Goal: Task Accomplishment & Management: Complete application form

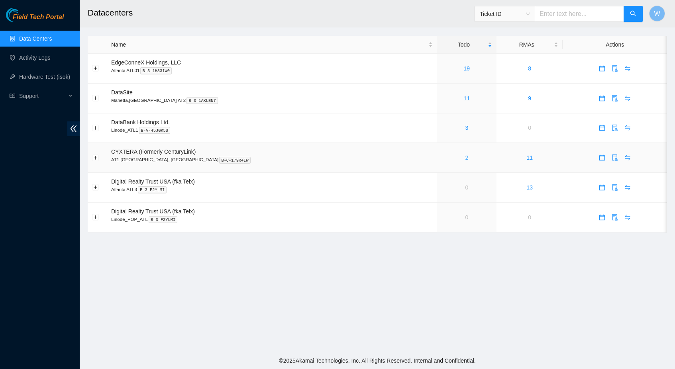
click at [465, 158] on link "2" at bounding box center [466, 158] width 3 height 6
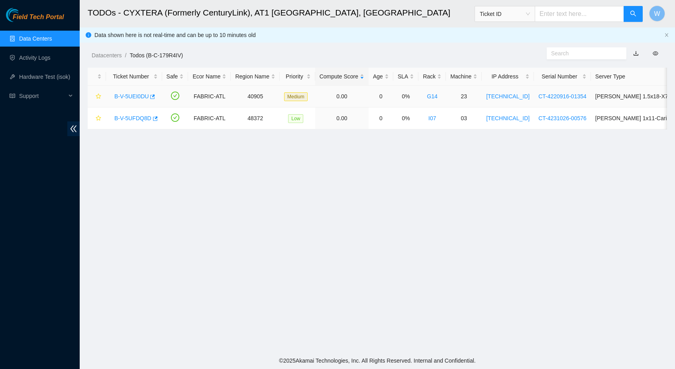
click at [126, 96] on link "B-V-5UEI0DU" at bounding box center [131, 96] width 34 height 6
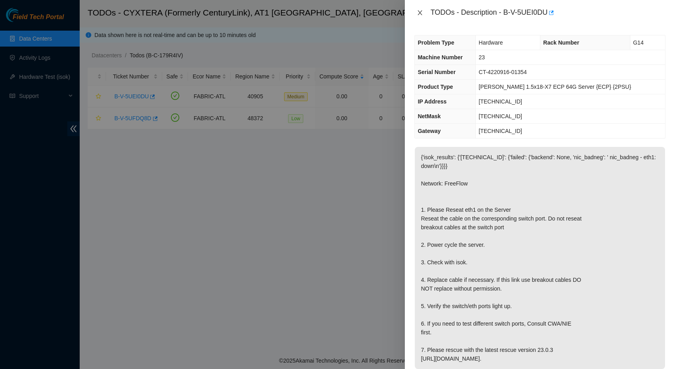
click at [419, 12] on icon "close" at bounding box center [420, 13] width 6 height 6
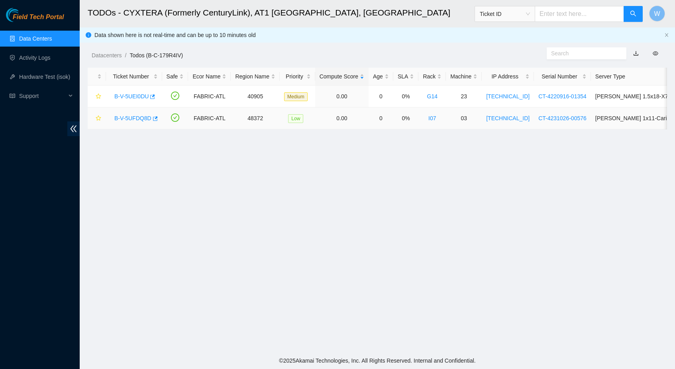
click at [144, 115] on link "B-V-5UFDQ8D" at bounding box center [132, 118] width 37 height 6
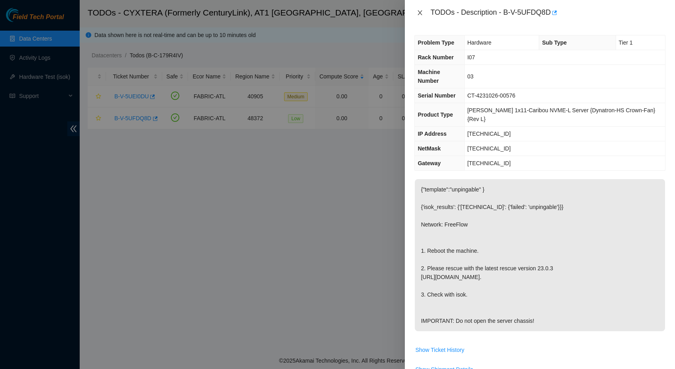
click at [423, 12] on button "Close" at bounding box center [419, 13] width 11 height 8
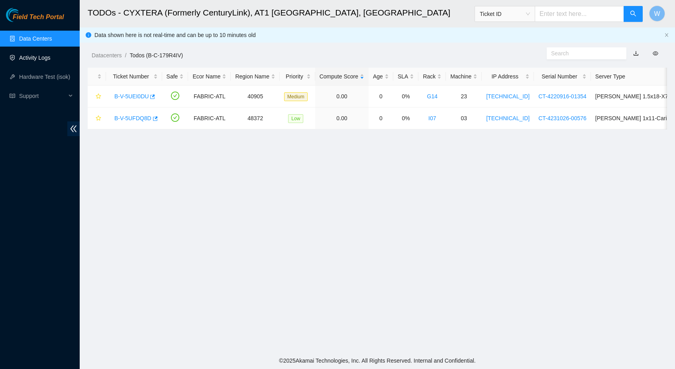
click at [46, 59] on link "Activity Logs" at bounding box center [34, 58] width 31 height 6
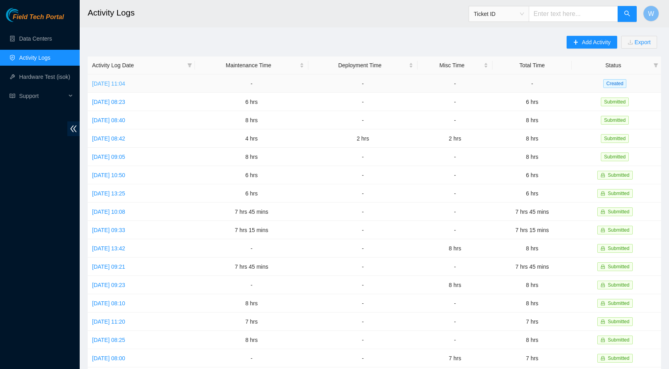
click at [125, 84] on link "Mon, 18 Aug 2025 11:04" at bounding box center [108, 83] width 33 height 6
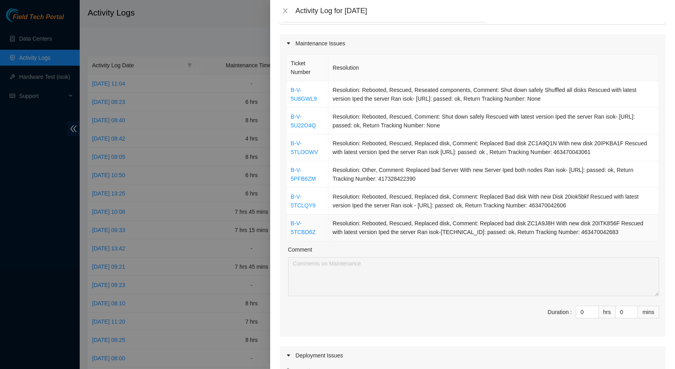
scroll to position [125, 0]
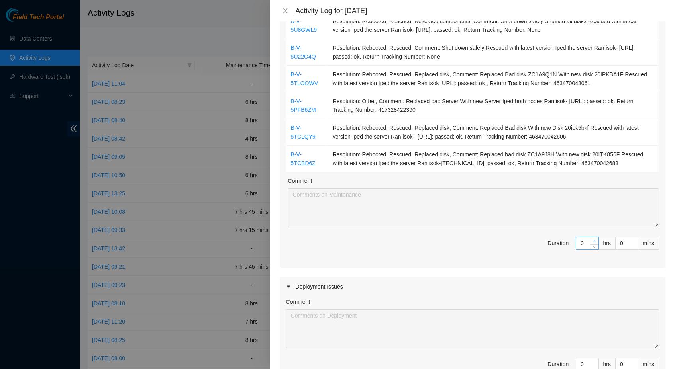
type input "1"
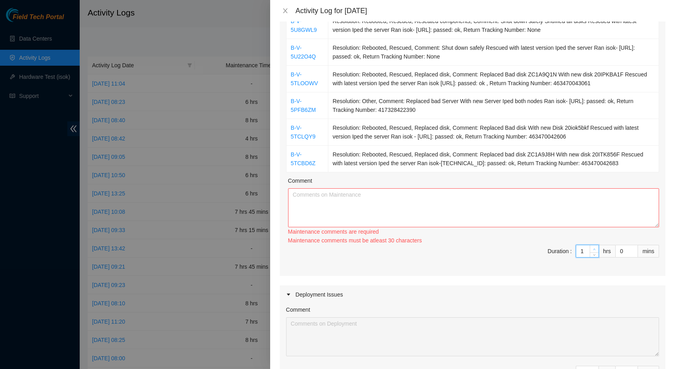
click at [593, 248] on icon "up" at bounding box center [594, 249] width 3 height 3
type input "2"
click at [589, 245] on span "Increase Value" at bounding box center [593, 248] width 9 height 7
click at [589, 241] on div "Ticket Number Resolution B-V-5U8GWL9 Resolution: Rebooted, Rescued, Reseated co…" at bounding box center [473, 130] width 386 height 292
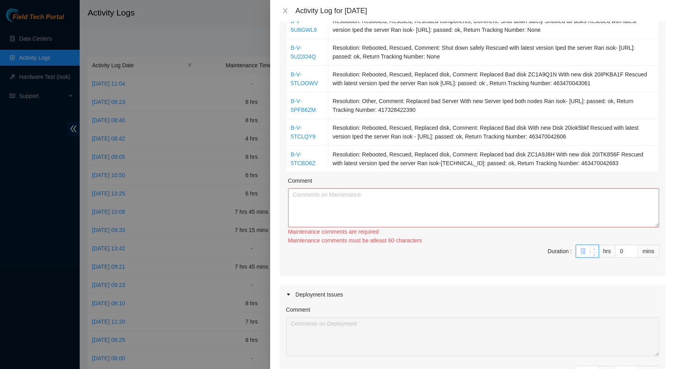
type input "3"
click at [593, 248] on icon "up" at bounding box center [594, 249] width 3 height 3
type input "4"
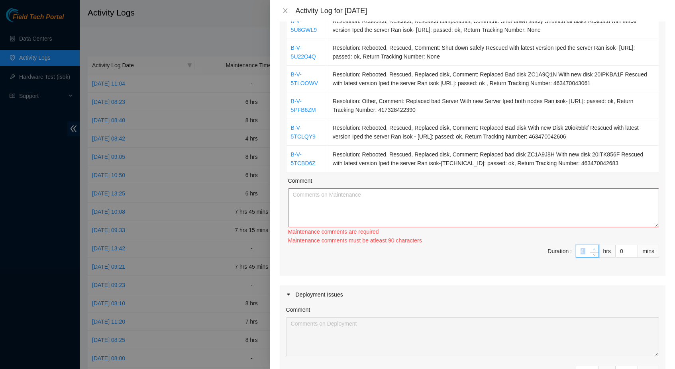
click at [593, 249] on icon "up" at bounding box center [594, 249] width 3 height 3
type input "5"
click at [593, 249] on icon "up" at bounding box center [594, 250] width 2 height 2
type input "6"
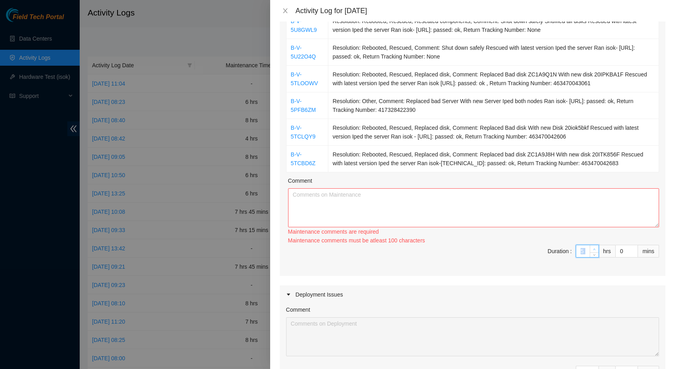
type input "6"
click at [593, 249] on icon "up" at bounding box center [594, 250] width 2 height 2
type input "7"
click at [593, 249] on icon "up" at bounding box center [594, 249] width 3 height 3
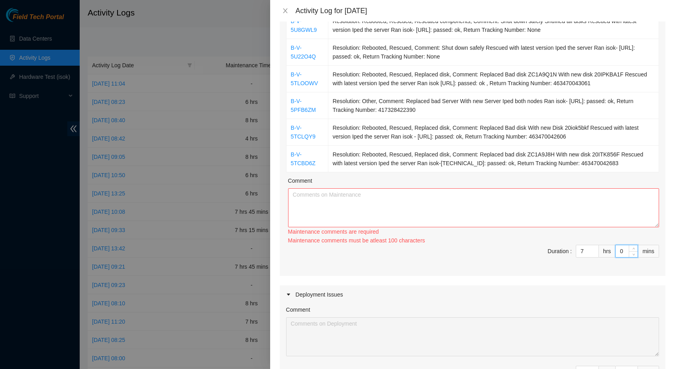
click at [617, 252] on input "0" at bounding box center [626, 251] width 22 height 12
type input "01"
type input "1"
type input "015"
type input "15"
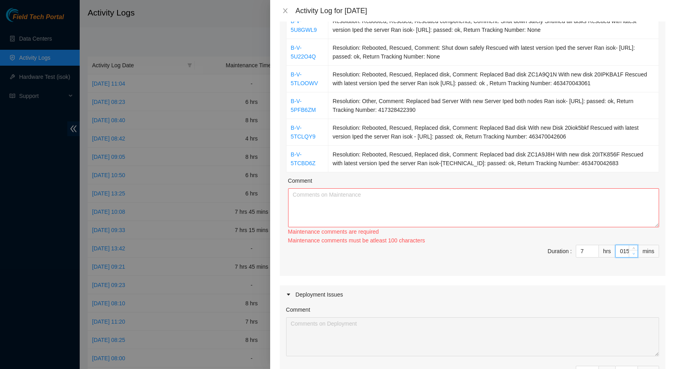
type input "01"
type input "1"
type input "0"
type input "1"
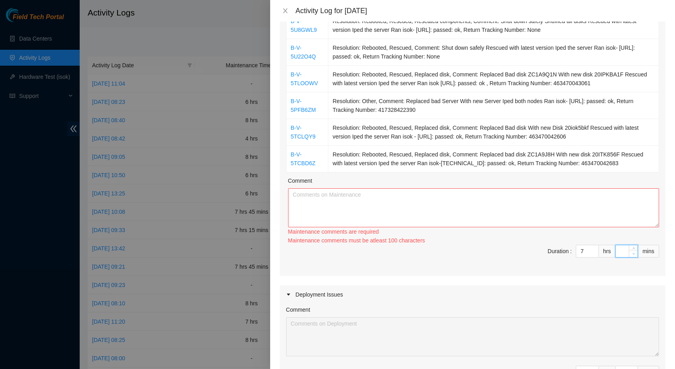
type input "1"
type input "15"
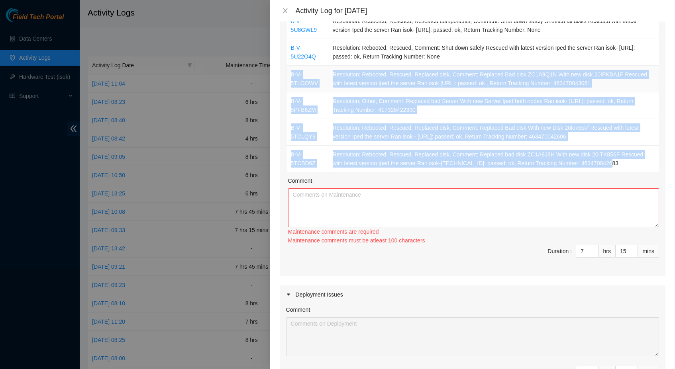
drag, startPoint x: 620, startPoint y: 162, endPoint x: 301, endPoint y: 69, distance: 332.8
click at [301, 69] on tbody "B-V-5U8GWL9 Resolution: Rebooted, Rescued, Reseated components, Comment: Shut d…" at bounding box center [472, 92] width 372 height 160
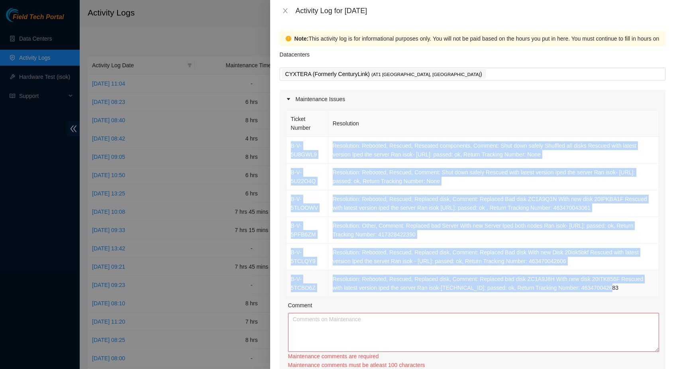
drag, startPoint x: 290, startPoint y: 144, endPoint x: 622, endPoint y: 286, distance: 361.1
click at [622, 286] on tbody "B-V-5U8GWL9 Resolution: Rebooted, Rescued, Reseated components, Comment: Shut d…" at bounding box center [472, 217] width 372 height 160
copy tbody "B-V-5U8GWL9 Resolution: Rebooted, Rescued, Reseated components, Comment: Shut d…"
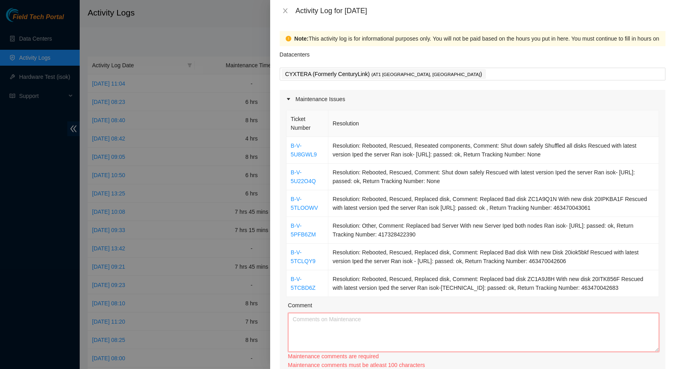
click at [462, 320] on textarea "Comment" at bounding box center [473, 332] width 371 height 39
paste textarea "B-V-5U8GWL9 Resolution: Rebooted, Rescued, Reseated components, Comment: Shut d…"
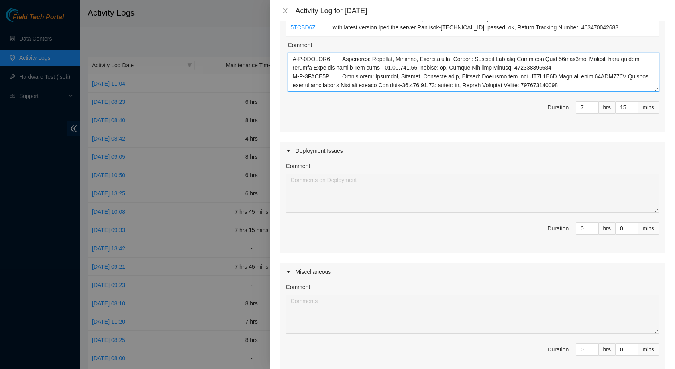
scroll to position [353, 0]
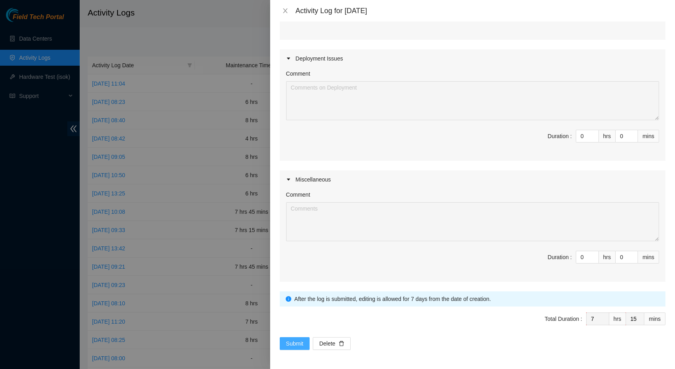
type textarea "B-V-5U8GWL9 Resolution: Rebooted, Rescued, Reseated components, Comment: Shut d…"
click at [301, 344] on span "Submit" at bounding box center [295, 343] width 18 height 9
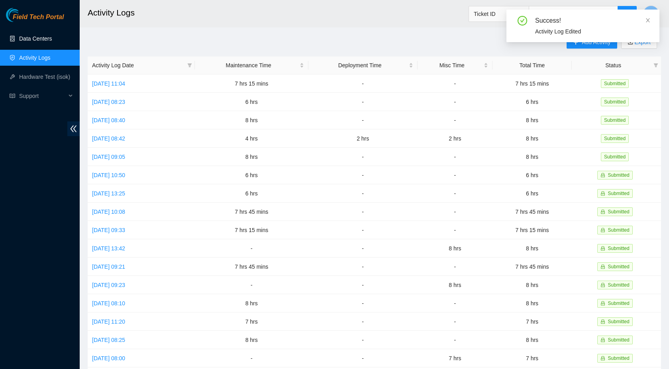
click at [39, 42] on link "Data Centers" at bounding box center [35, 38] width 33 height 6
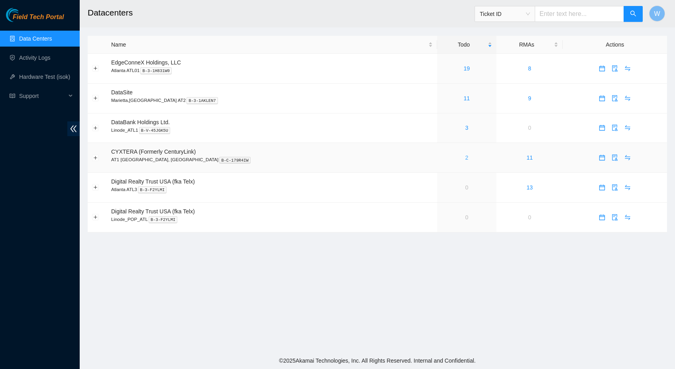
click at [465, 157] on link "2" at bounding box center [466, 158] width 3 height 6
